Goal: Transaction & Acquisition: Purchase product/service

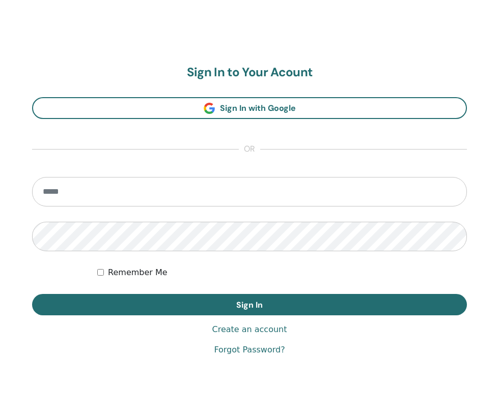
scroll to position [526, 0]
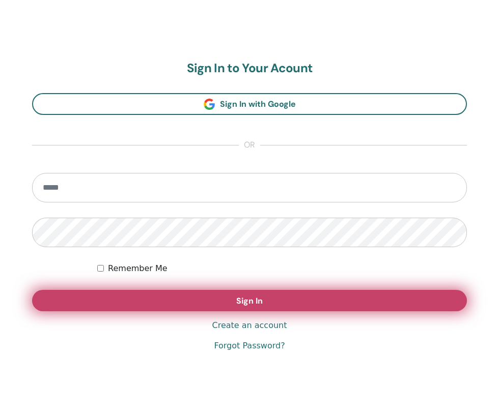
type input "**********"
click at [249, 306] on span "Sign In" at bounding box center [249, 301] width 26 height 11
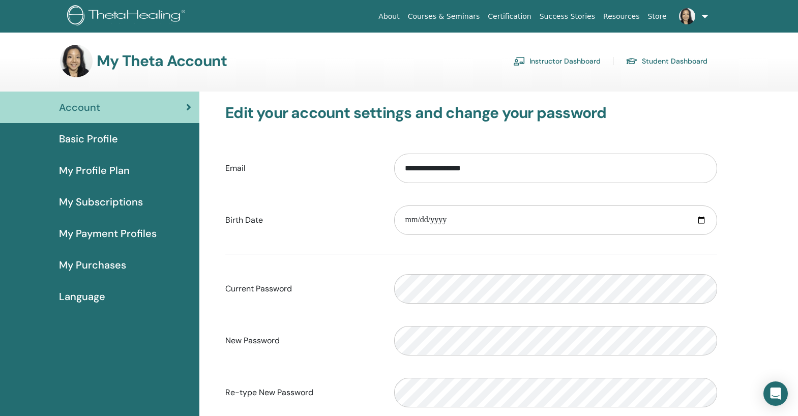
click at [102, 172] on span "My Profile Plan" at bounding box center [94, 170] width 71 height 15
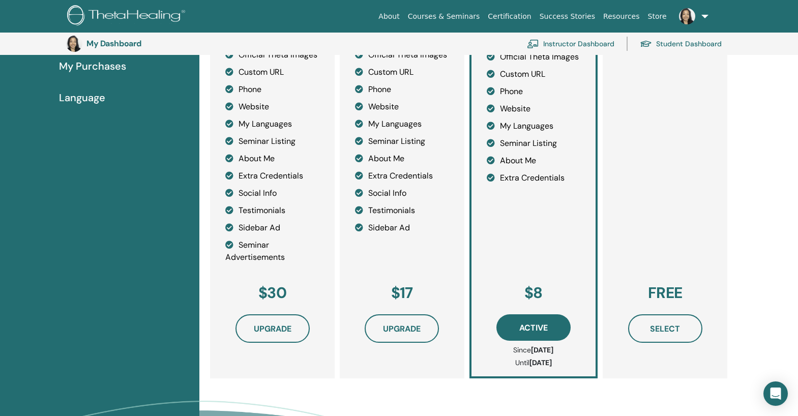
scroll to position [226, 0]
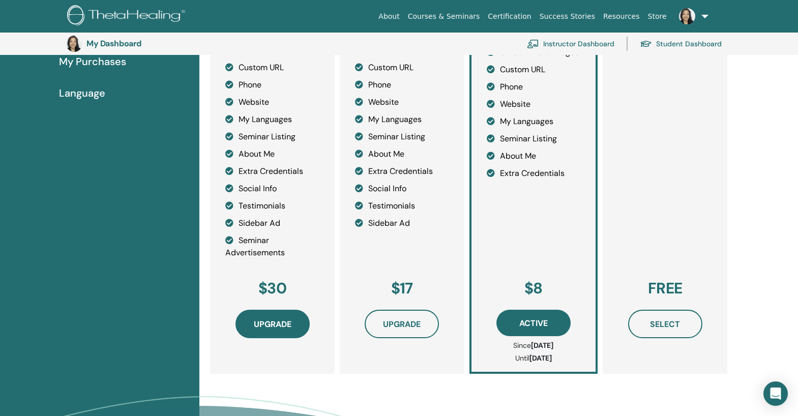
click at [272, 330] on span "Upgrade" at bounding box center [273, 324] width 38 height 11
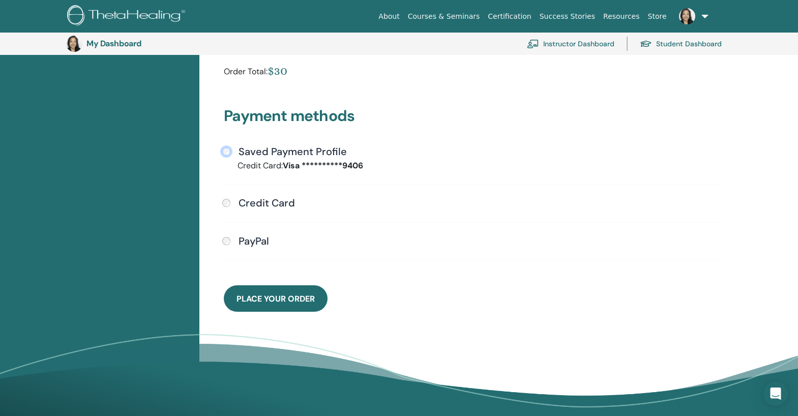
scroll to position [302, 0]
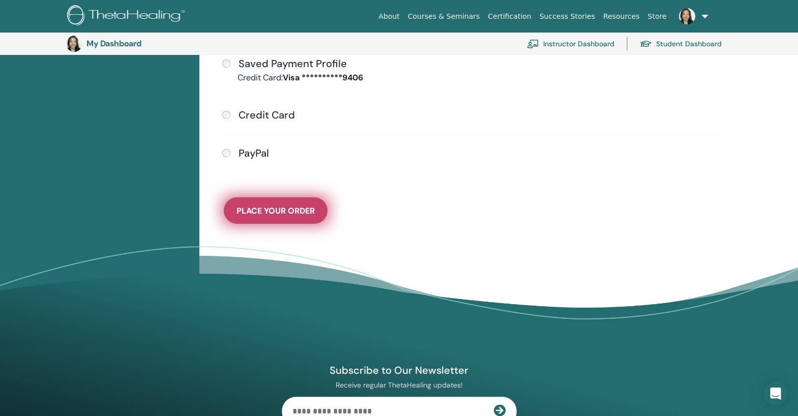
click at [290, 216] on button "Place Your Order" at bounding box center [276, 210] width 104 height 26
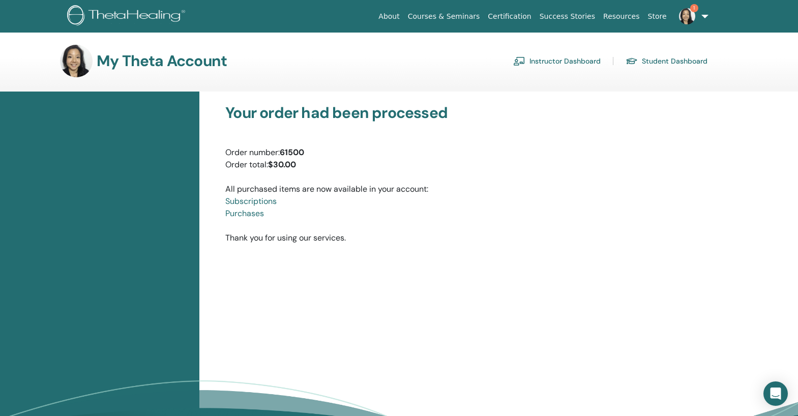
click at [691, 15] on img at bounding box center [687, 16] width 16 height 16
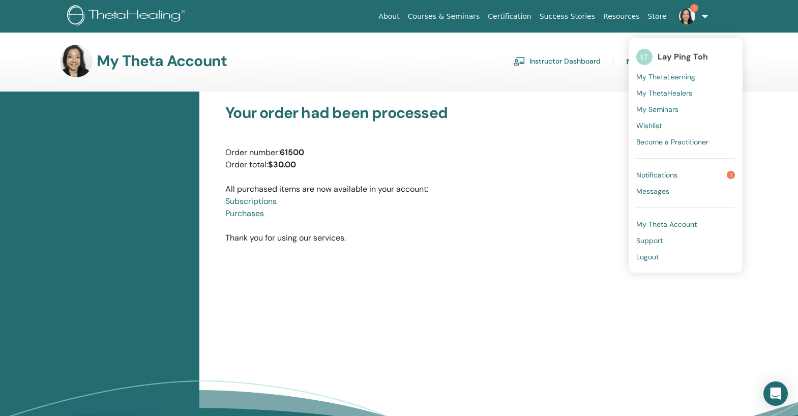
click at [669, 170] on span "Notifications" at bounding box center [657, 174] width 41 height 9
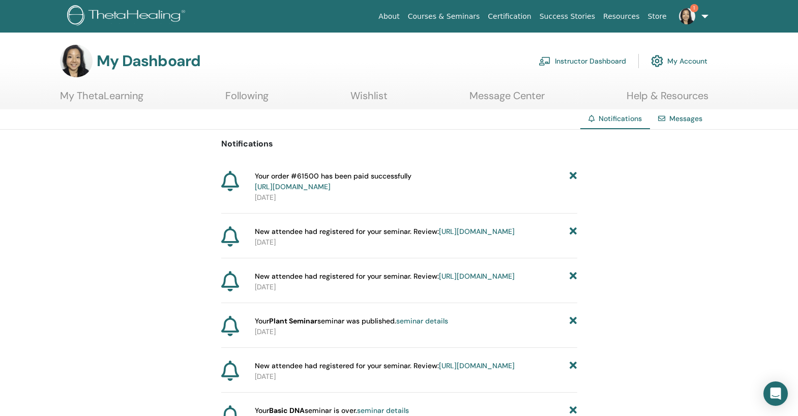
click at [691, 16] on img at bounding box center [687, 16] width 16 height 16
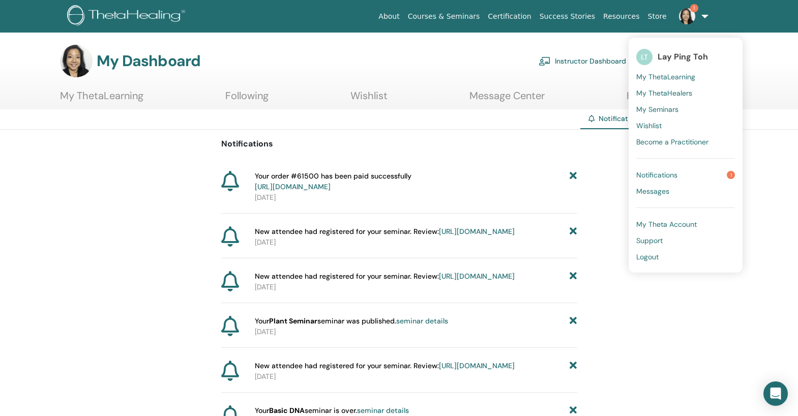
click at [657, 174] on span "Notifications" at bounding box center [657, 174] width 41 height 9
